Goal: Navigation & Orientation: Understand site structure

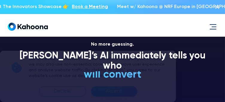
scroll to position [48, 0]
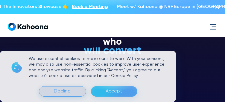
click at [63, 92] on div "Decline" at bounding box center [62, 92] width 17 height 10
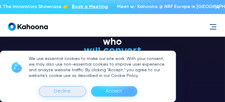
scroll to position [72, 0]
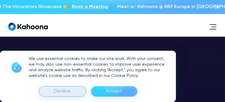
click at [59, 94] on div "Decline" at bounding box center [62, 92] width 17 height 10
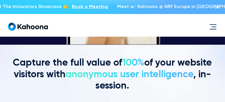
scroll to position [288, 0]
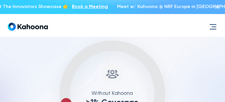
drag, startPoint x: 227, startPoint y: 9, endPoint x: 182, endPoint y: 62, distance: 69.6
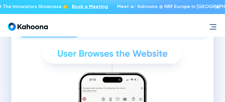
scroll to position [753, 0]
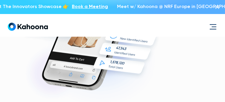
scroll to position [2363, 0]
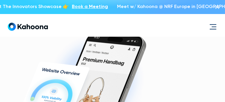
click at [211, 27] on img "menu" at bounding box center [213, 26] width 7 height 7
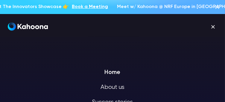
click at [216, 28] on img "menu" at bounding box center [213, 26] width 7 height 7
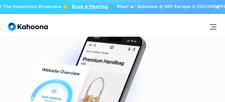
click at [212, 28] on img "menu" at bounding box center [213, 26] width 7 height 7
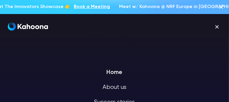
scroll to position [2452, 0]
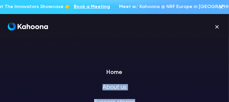
click at [216, 27] on img "menu" at bounding box center [216, 26] width 7 height 7
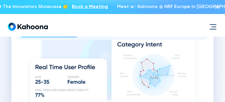
scroll to position [1183, 0]
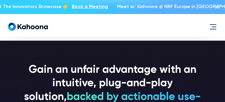
scroll to position [1476, 0]
